Goal: Information Seeking & Learning: Check status

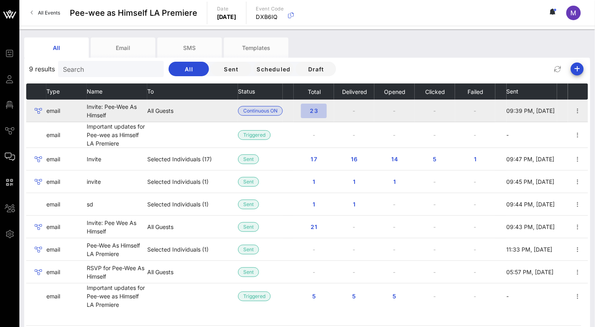
click at [308, 108] on span "23" at bounding box center [313, 110] width 13 height 7
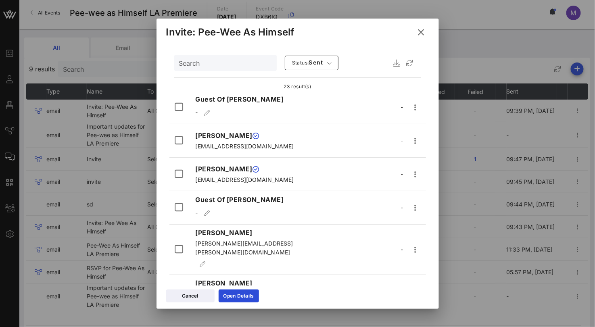
click at [421, 33] on icon at bounding box center [421, 32] width 12 height 11
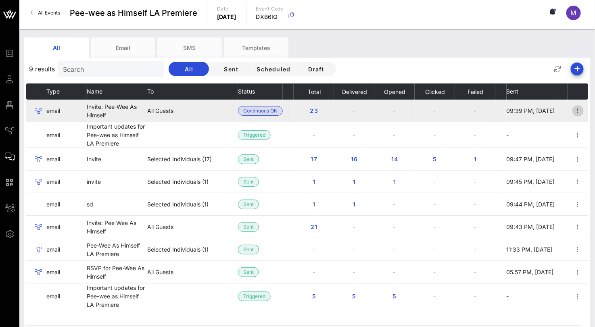
click at [576, 108] on icon "button" at bounding box center [578, 111] width 10 height 10
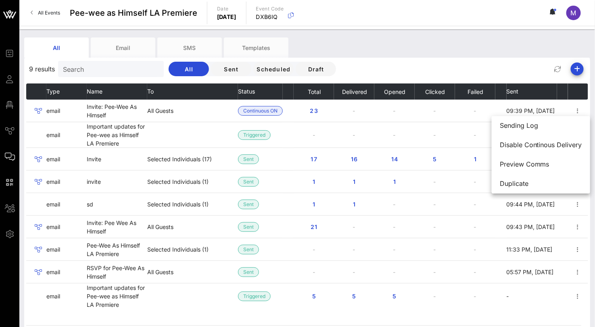
click at [459, 56] on div "All Email SMS Templates" at bounding box center [301, 47] width 554 height 20
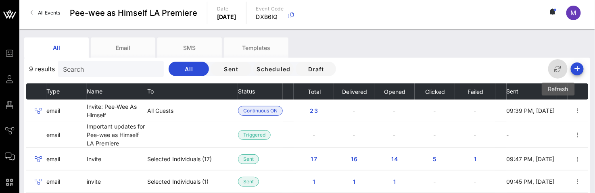
click at [556, 70] on icon "button" at bounding box center [558, 69] width 10 height 10
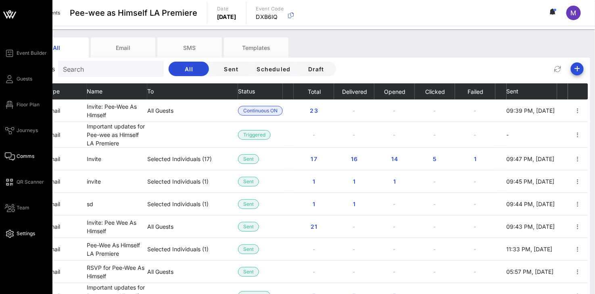
click at [6, 234] on icon at bounding box center [10, 233] width 10 height 1
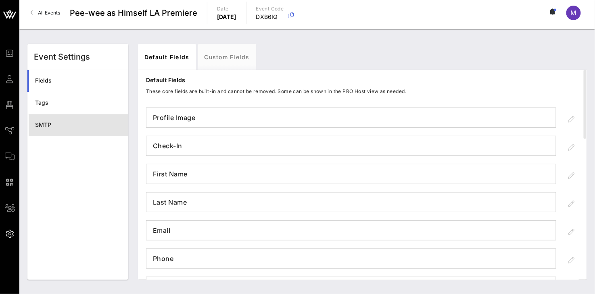
click at [70, 123] on div "SMTP" at bounding box center [78, 125] width 87 height 7
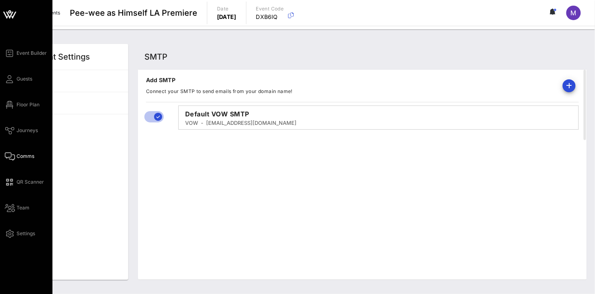
click at [21, 153] on span "Comms" at bounding box center [26, 156] width 18 height 7
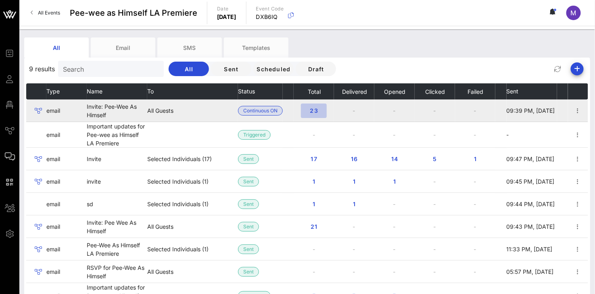
click at [317, 110] on span "23" at bounding box center [313, 110] width 13 height 7
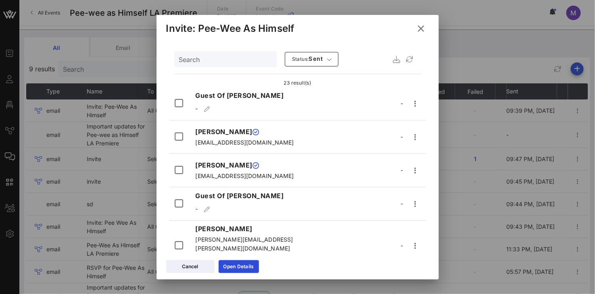
scroll to position [45, 0]
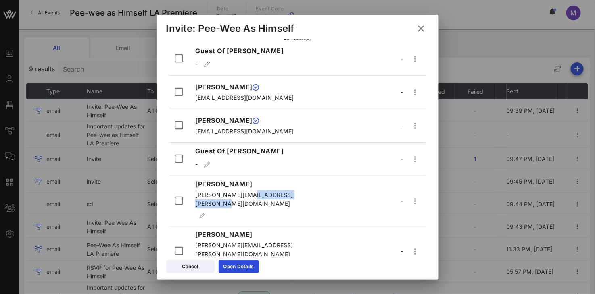
drag, startPoint x: 259, startPoint y: 196, endPoint x: 194, endPoint y: 199, distance: 64.6
click at [194, 199] on div "[PERSON_NAME] [PERSON_NAME][EMAIL_ADDRESS][PERSON_NAME][DOMAIN_NAME]" at bounding box center [249, 201] width 118 height 44
copy span "[PERSON_NAME][EMAIL_ADDRESS][PERSON_NAME][DOMAIN_NAME]"
click at [422, 25] on icon at bounding box center [421, 29] width 11 height 10
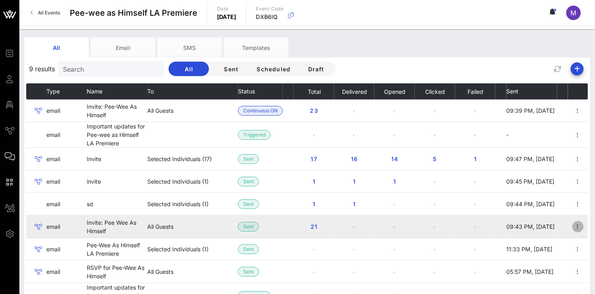
click at [581, 227] on icon "button" at bounding box center [578, 227] width 10 height 10
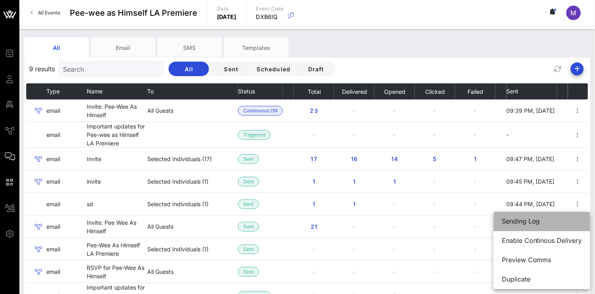
click at [534, 223] on div "Sending Log" at bounding box center [542, 222] width 80 height 8
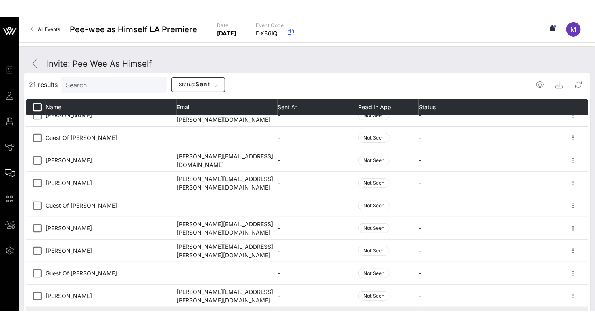
scroll to position [90, 0]
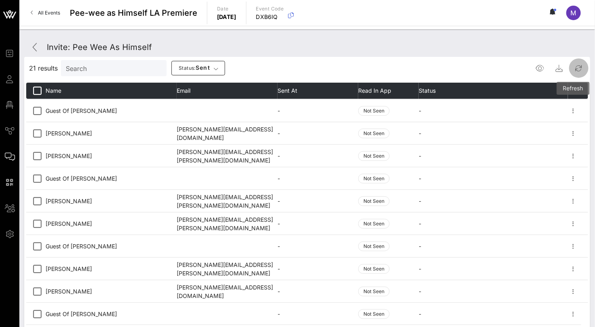
click at [585, 65] on span "button" at bounding box center [578, 68] width 19 height 10
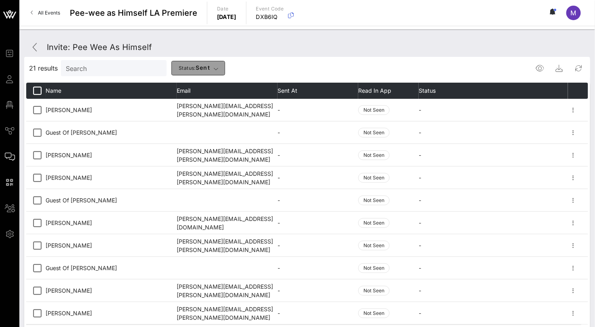
click at [196, 68] on span "Status: sent" at bounding box center [194, 68] width 32 height 8
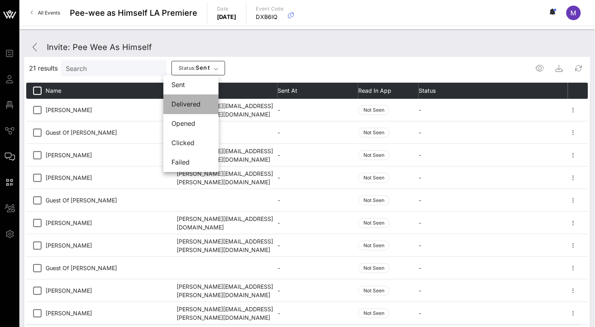
click at [197, 103] on div "delivered" at bounding box center [190, 104] width 39 height 8
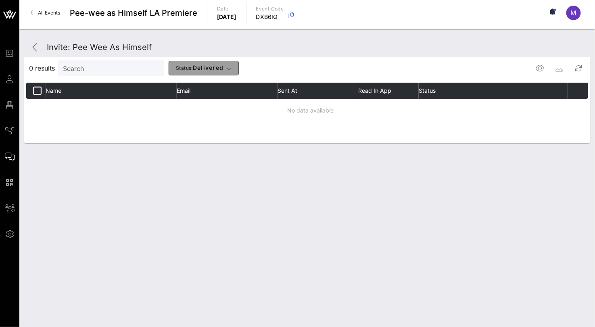
click at [198, 70] on span "Status: delivered" at bounding box center [199, 68] width 48 height 8
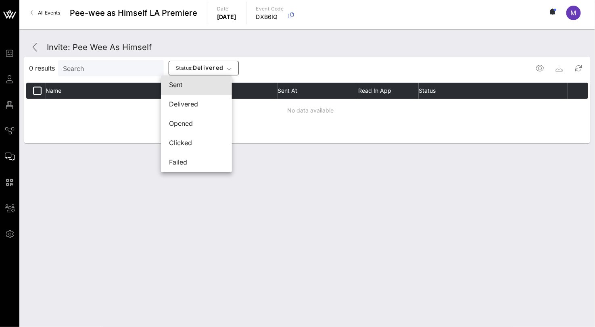
click at [190, 90] on div "sent" at bounding box center [196, 84] width 55 height 17
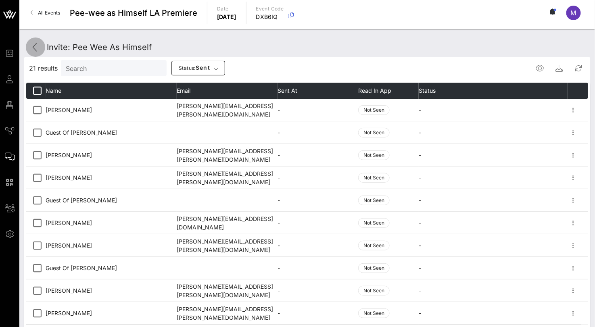
click at [41, 40] on link at bounding box center [35, 46] width 19 height 19
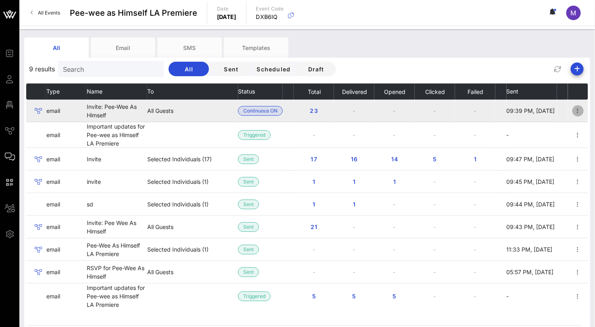
click at [577, 113] on icon "button" at bounding box center [578, 111] width 10 height 10
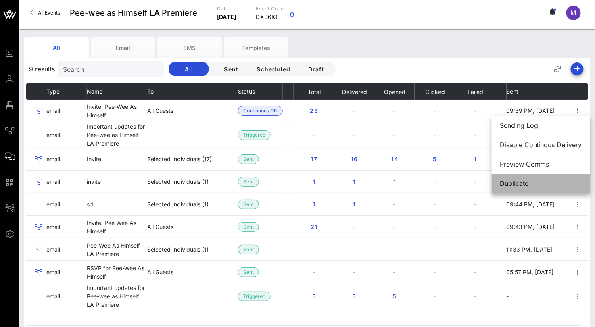
click at [527, 181] on div "Duplicate" at bounding box center [541, 184] width 82 height 8
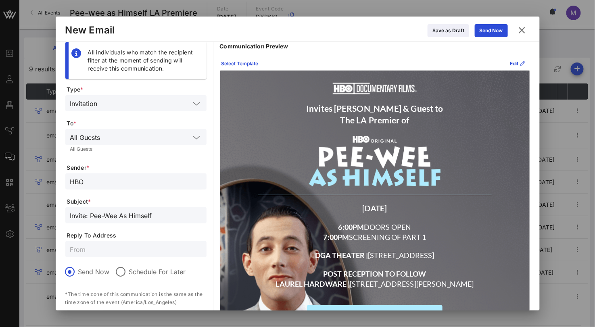
click at [521, 31] on icon at bounding box center [521, 30] width 11 height 10
